Goal: Information Seeking & Learning: Learn about a topic

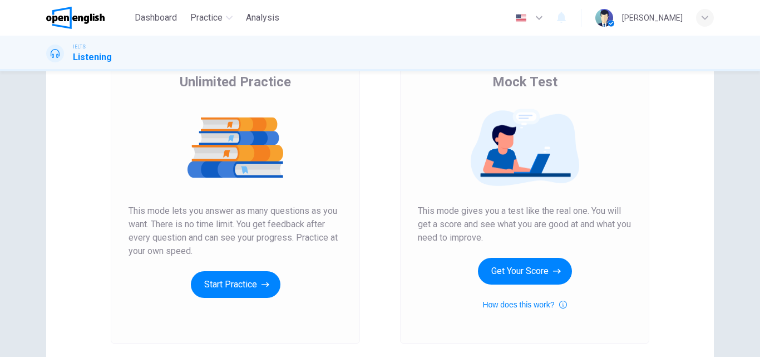
scroll to position [132, 0]
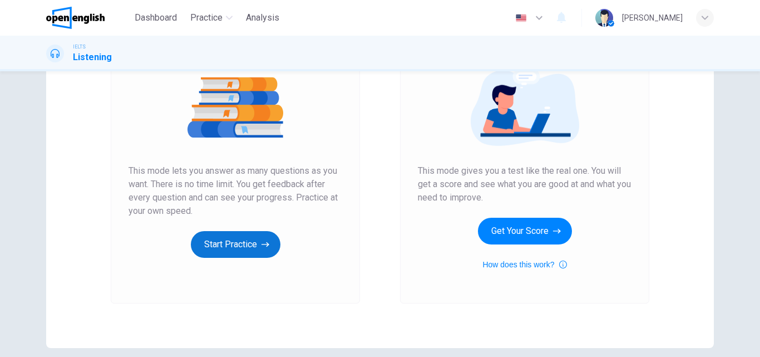
click at [240, 238] on button "Start Practice" at bounding box center [236, 244] width 90 height 27
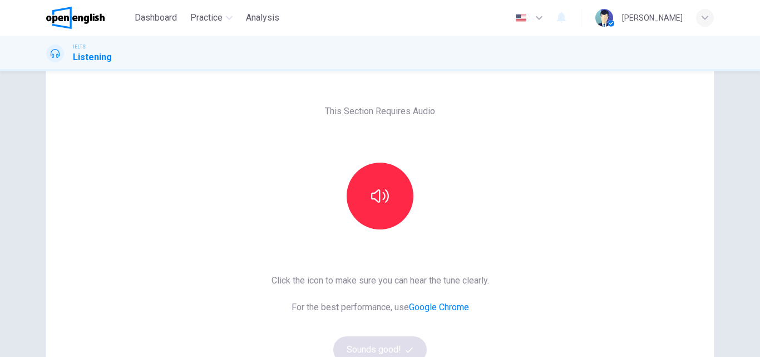
scroll to position [31, 0]
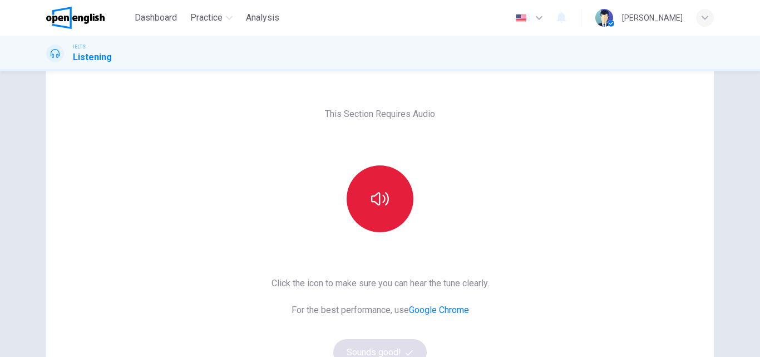
click at [382, 193] on icon "button" at bounding box center [380, 199] width 18 height 18
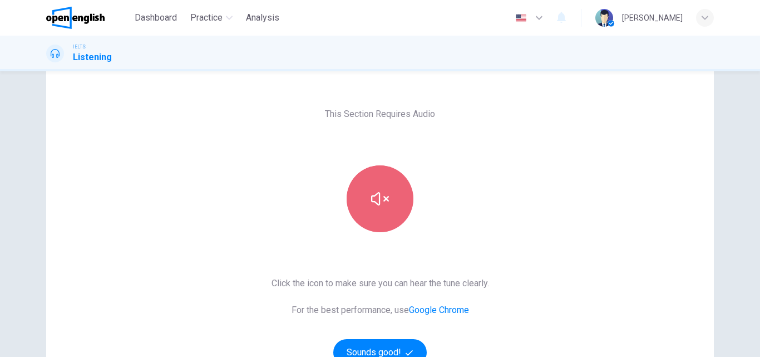
click at [382, 193] on icon "button" at bounding box center [380, 199] width 18 height 18
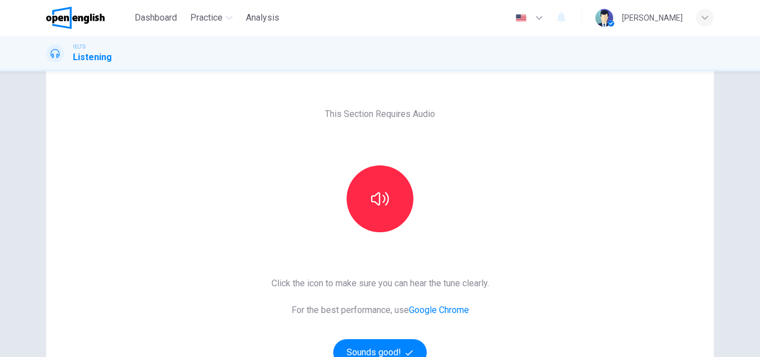
drag, startPoint x: 754, startPoint y: 232, endPoint x: 756, endPoint y: 274, distance: 42.3
click at [756, 274] on div "This Section Requires Audio Click the icon to make sure you can hear the tune c…" at bounding box center [380, 213] width 760 height 285
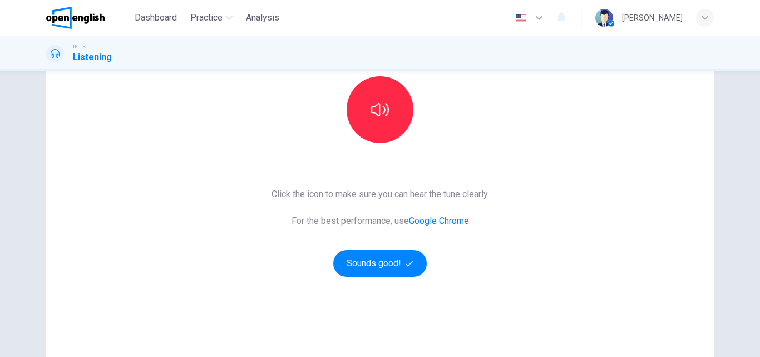
scroll to position [181, 0]
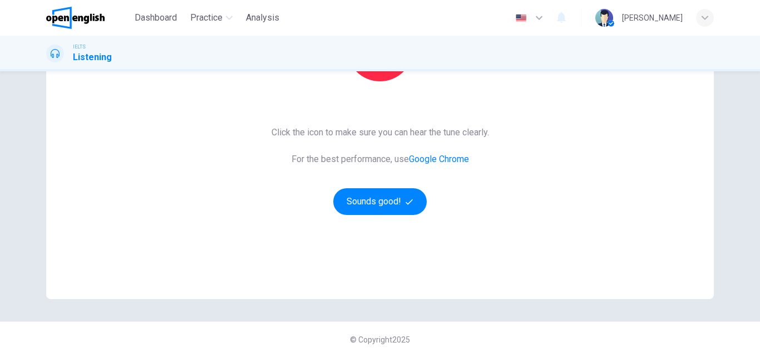
drag, startPoint x: 747, startPoint y: 229, endPoint x: 743, endPoint y: 184, distance: 45.2
click at [743, 184] on div "This Section Requires Audio Click the icon to make sure you can hear the tune c…" at bounding box center [380, 213] width 760 height 285
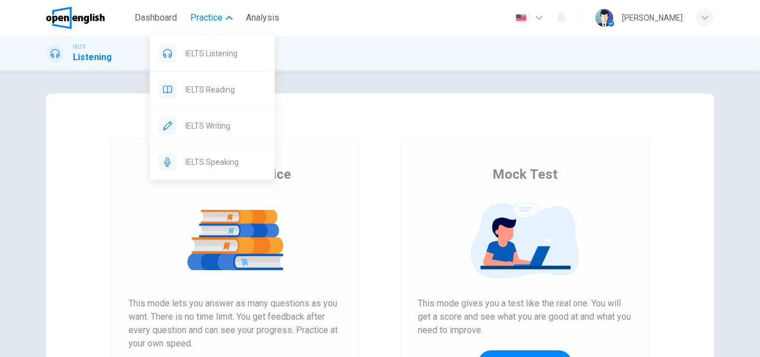
click at [228, 19] on icon "button" at bounding box center [229, 18] width 7 height 4
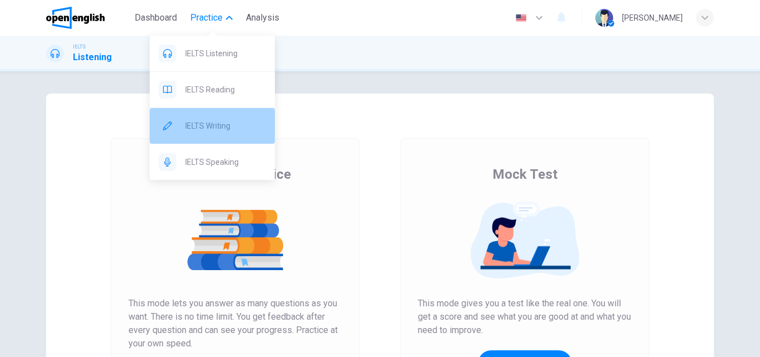
click at [219, 127] on span "IELTS Writing" at bounding box center [225, 125] width 81 height 13
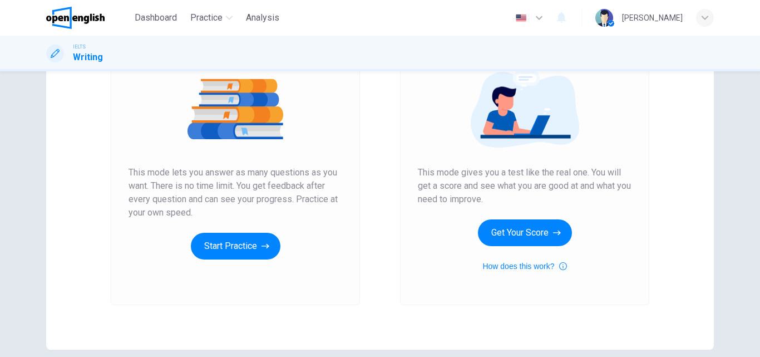
scroll to position [135, 0]
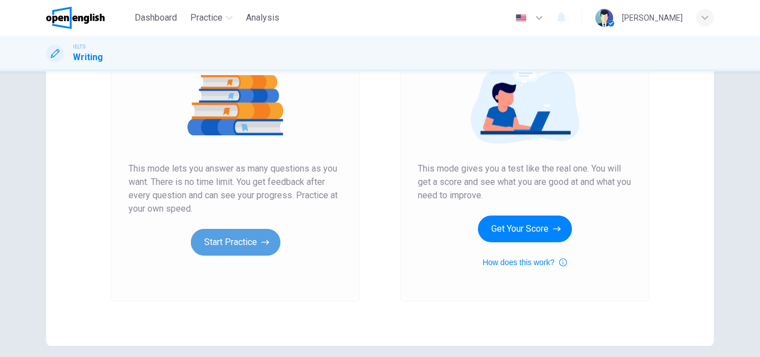
click at [220, 238] on button "Start Practice" at bounding box center [236, 242] width 90 height 27
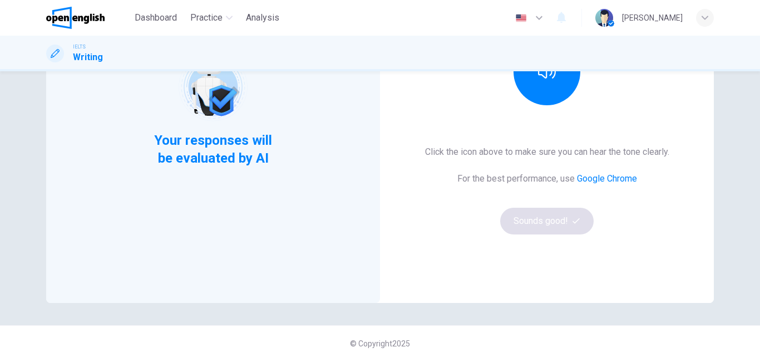
scroll to position [181, 0]
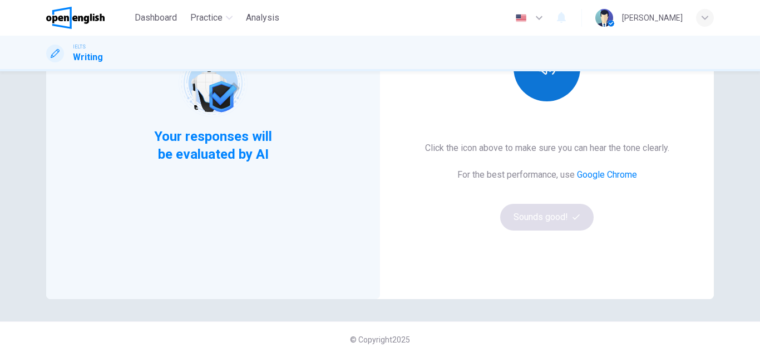
click at [546, 92] on button "button" at bounding box center [547, 68] width 67 height 67
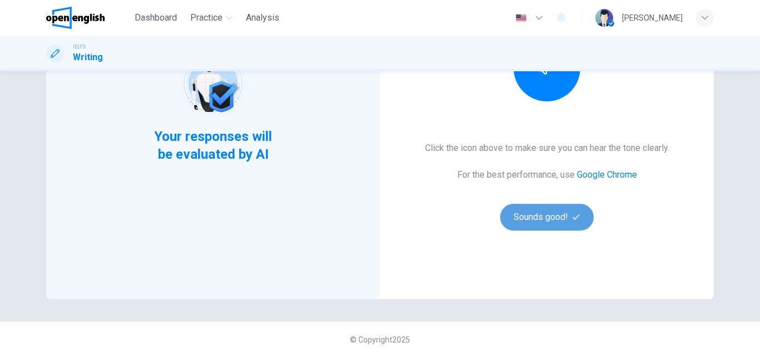
click at [575, 215] on icon "button" at bounding box center [576, 216] width 7 height 7
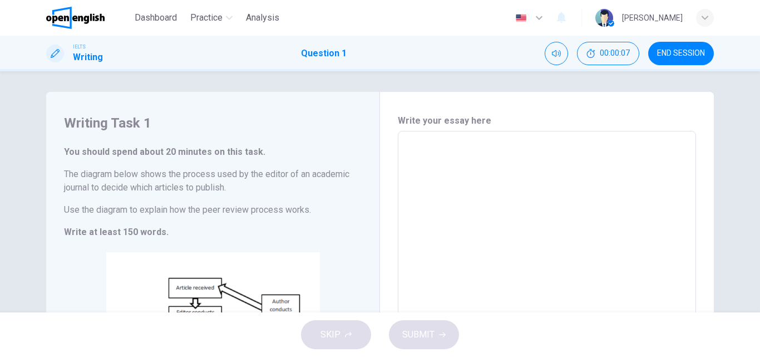
scroll to position [0, 0]
click at [752, 140] on div "Writing Task 1 You should spend about 20 minutes on this task. The diagram belo…" at bounding box center [380, 191] width 760 height 241
drag, startPoint x: 752, startPoint y: 140, endPoint x: 760, endPoint y: 190, distance: 50.6
click at [760, 190] on div "Writing Task 1 You should spend about 20 minutes on this task. The diagram belo…" at bounding box center [380, 191] width 760 height 241
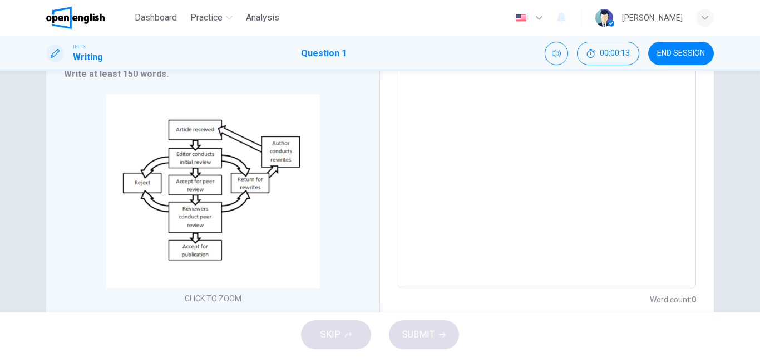
scroll to position [198, 0]
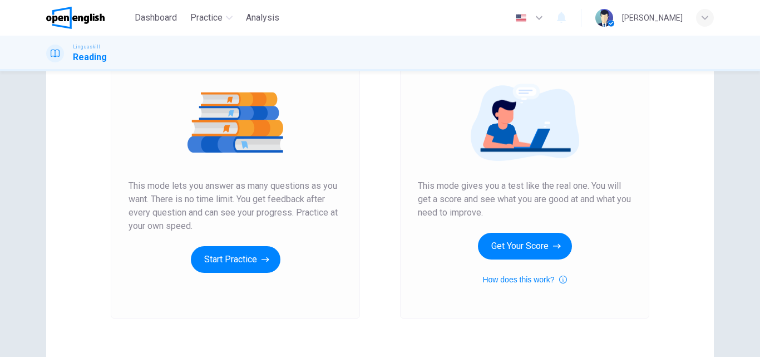
scroll to position [119, 0]
